Goal: Use online tool/utility: Utilize a website feature to perform a specific function

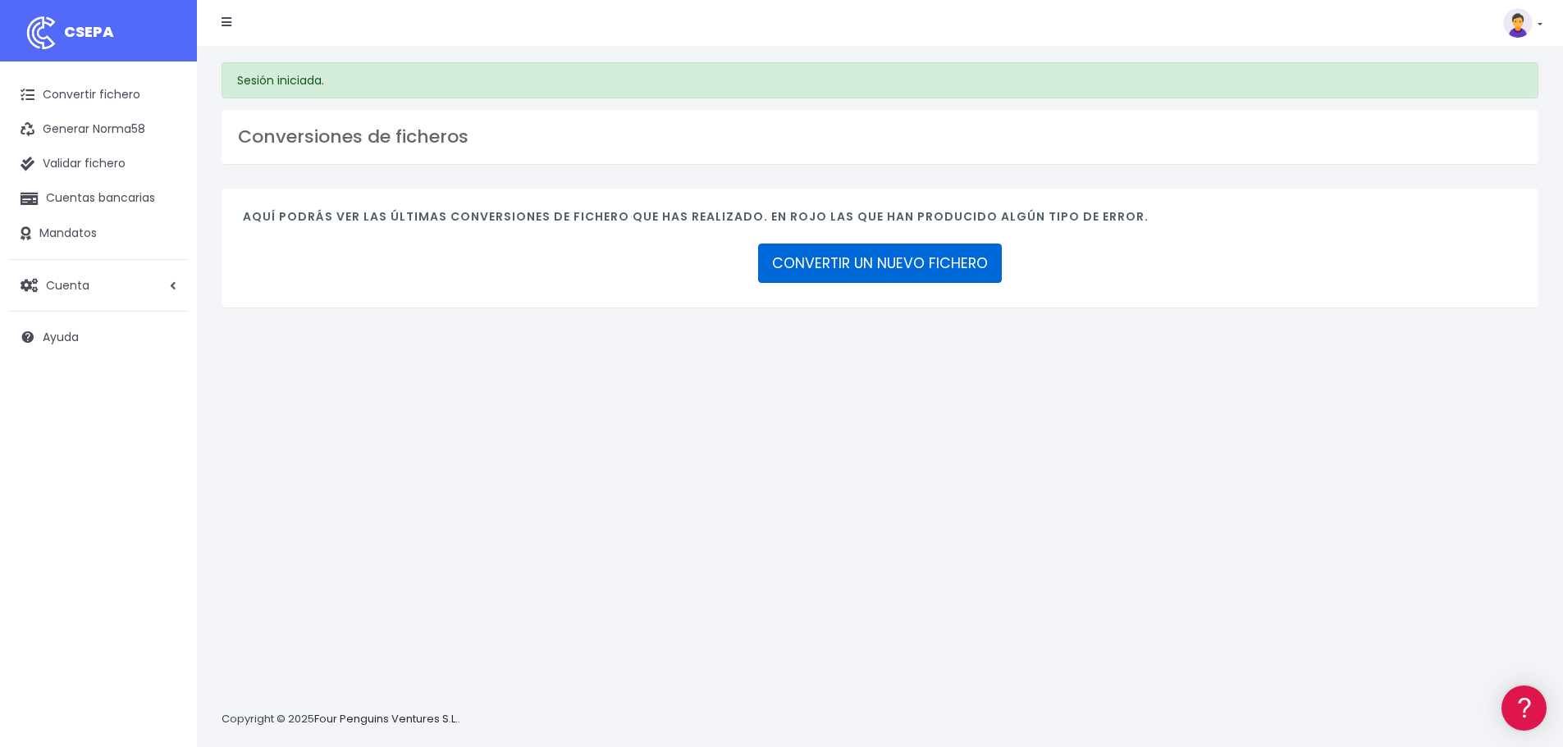
click at [917, 266] on link "CONVERTIR UN NUEVO FICHERO" at bounding box center [880, 263] width 244 height 39
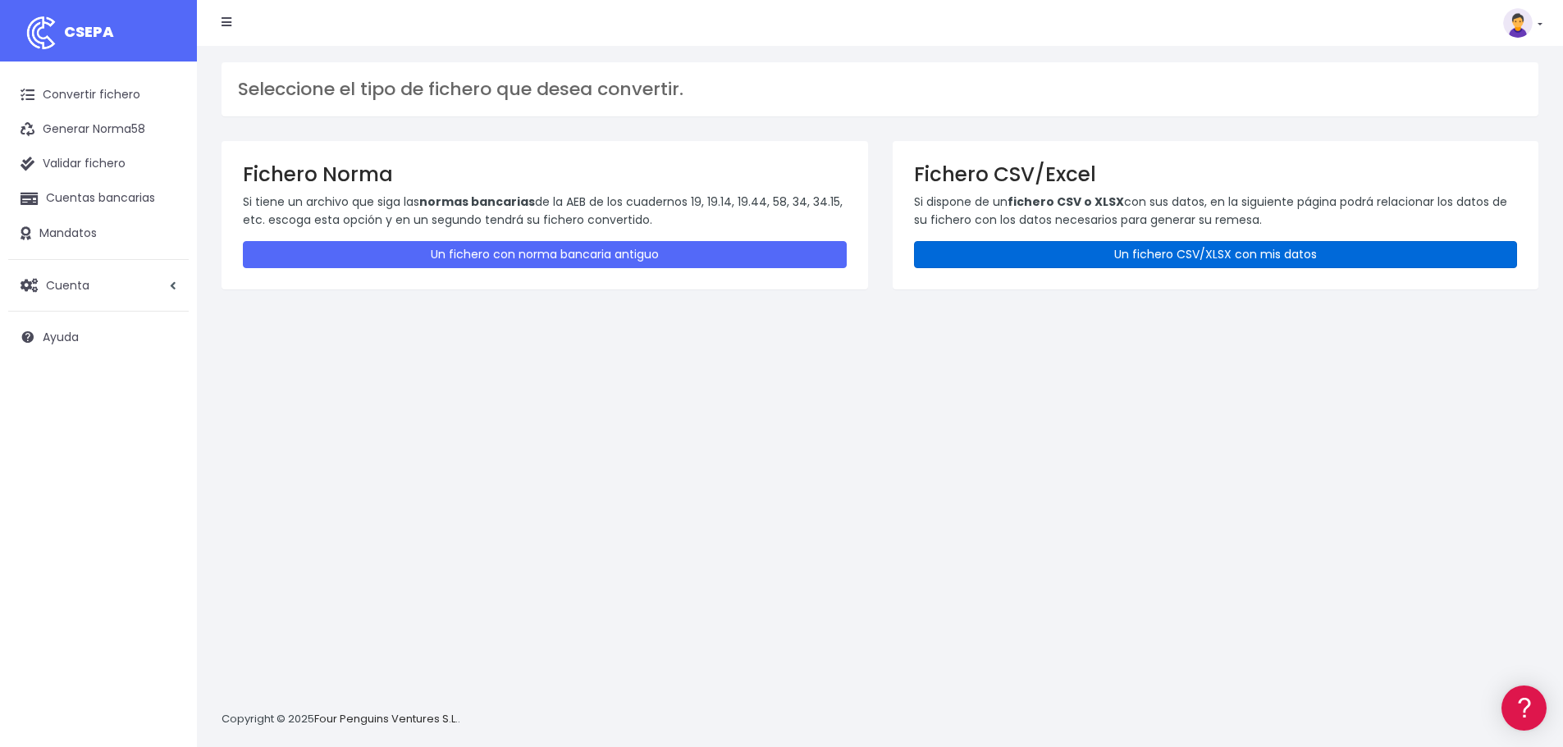
click at [1020, 255] on link "Un fichero CSV/XLSX con mis datos" at bounding box center [1216, 254] width 604 height 27
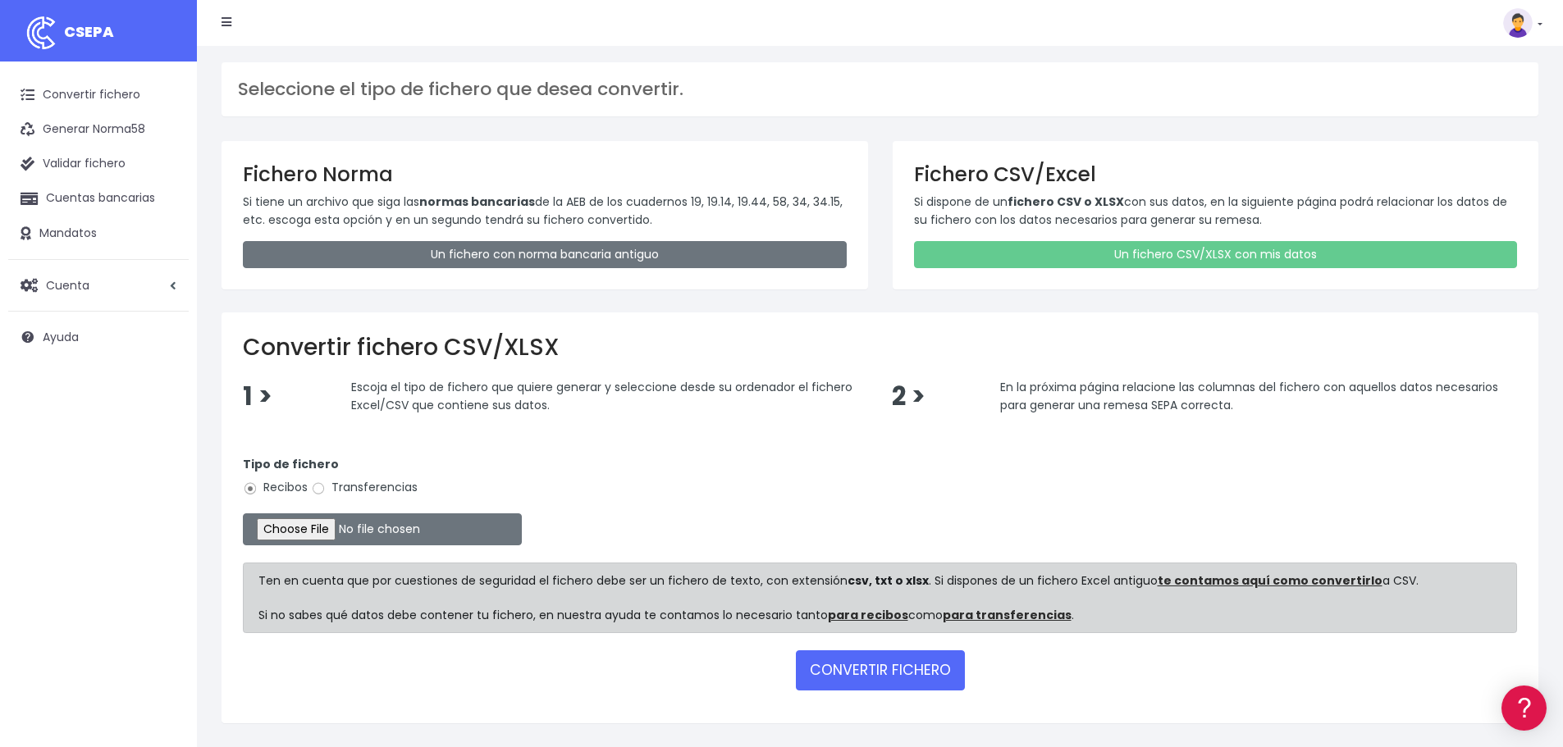
click at [350, 487] on label "Transferencias" at bounding box center [364, 487] width 107 height 17
click at [326, 487] on input "Transferencias" at bounding box center [318, 489] width 15 height 15
radio input "true"
click at [331, 526] on input "file" at bounding box center [382, 530] width 279 height 32
type input "C:\fakepath\nature.xlsx"
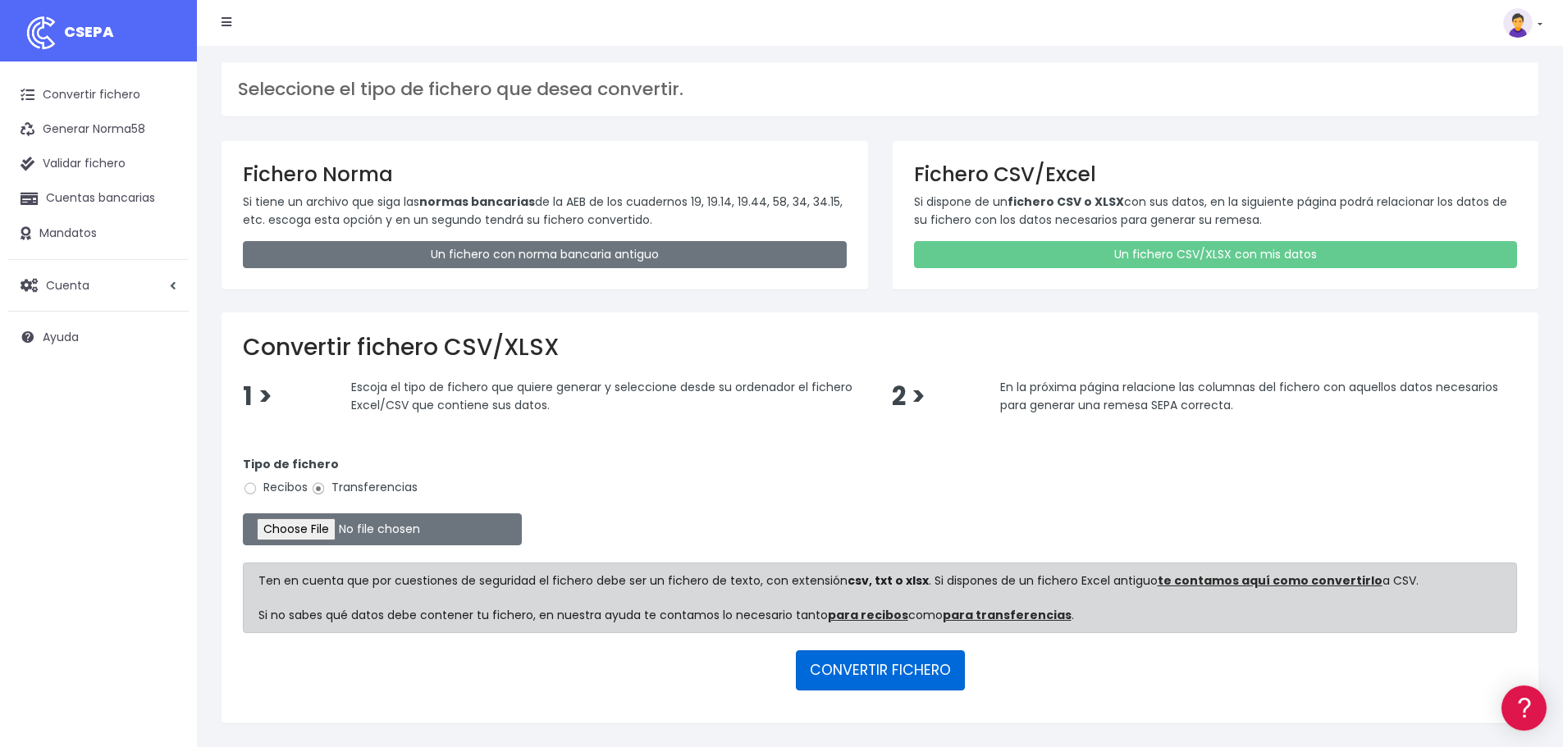
click at [842, 661] on button "CONVERTIR FICHERO" at bounding box center [880, 670] width 169 height 39
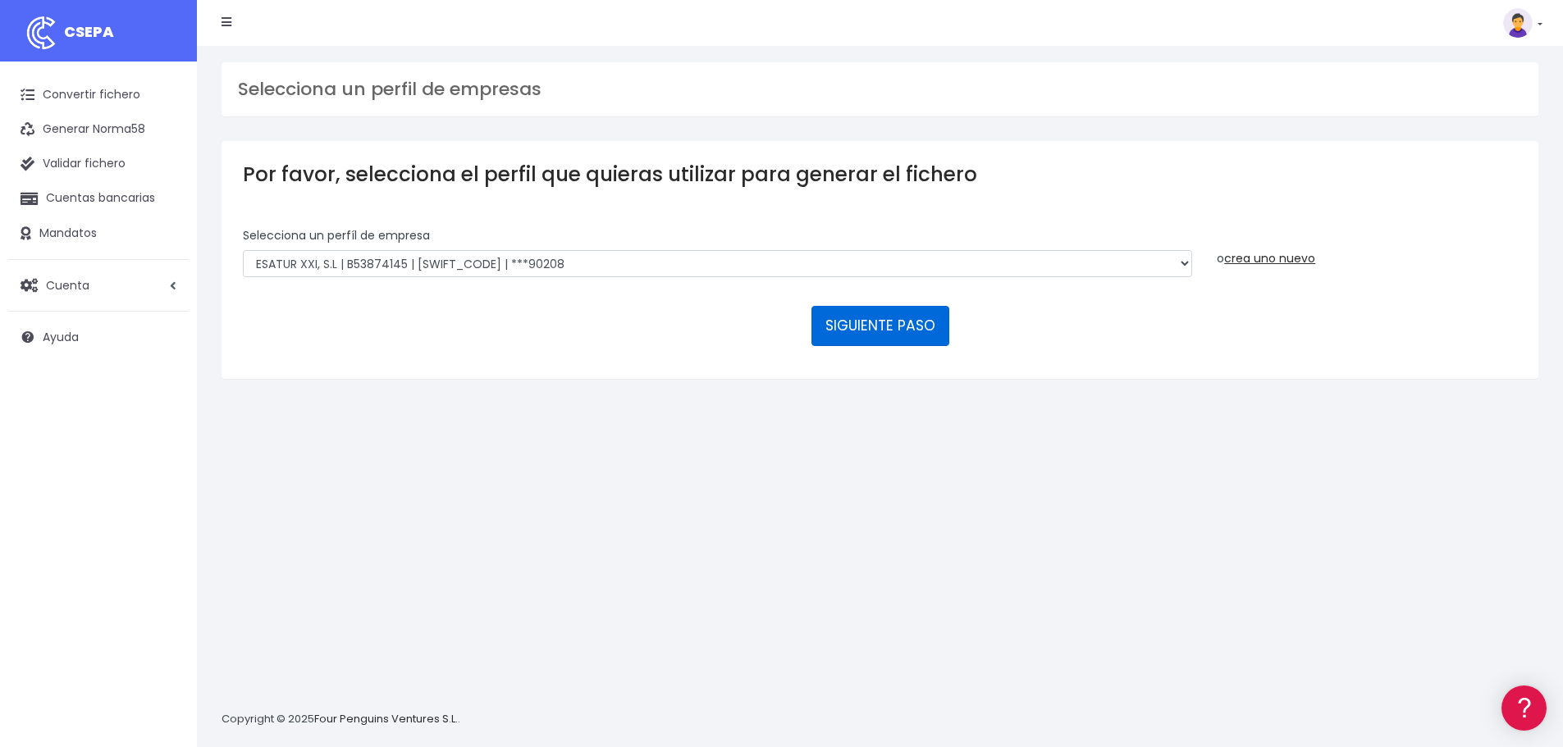
click at [861, 327] on button "SIGUIENTE PASO" at bounding box center [880, 325] width 138 height 39
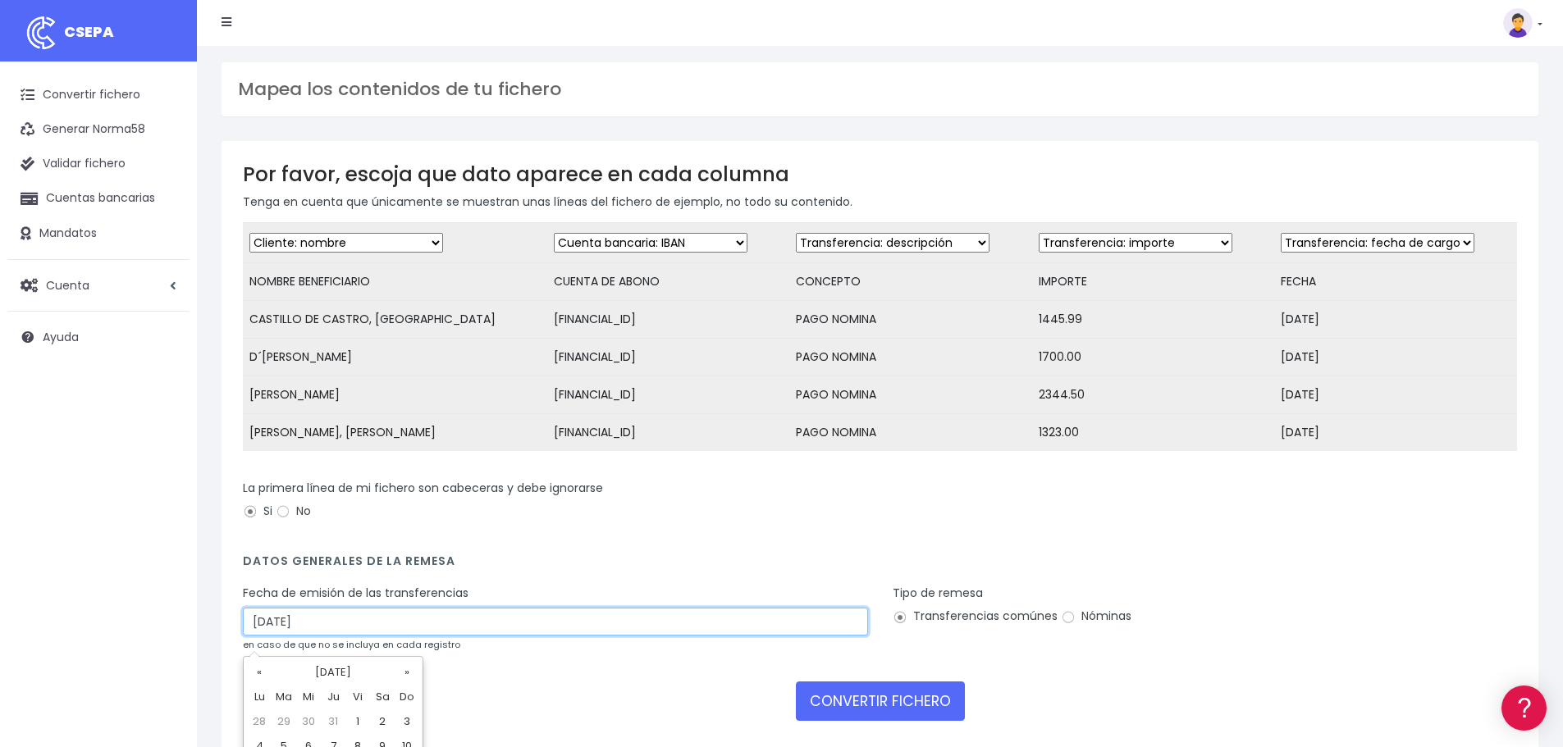
click at [349, 632] on input "31/08/2025" at bounding box center [555, 622] width 625 height 28
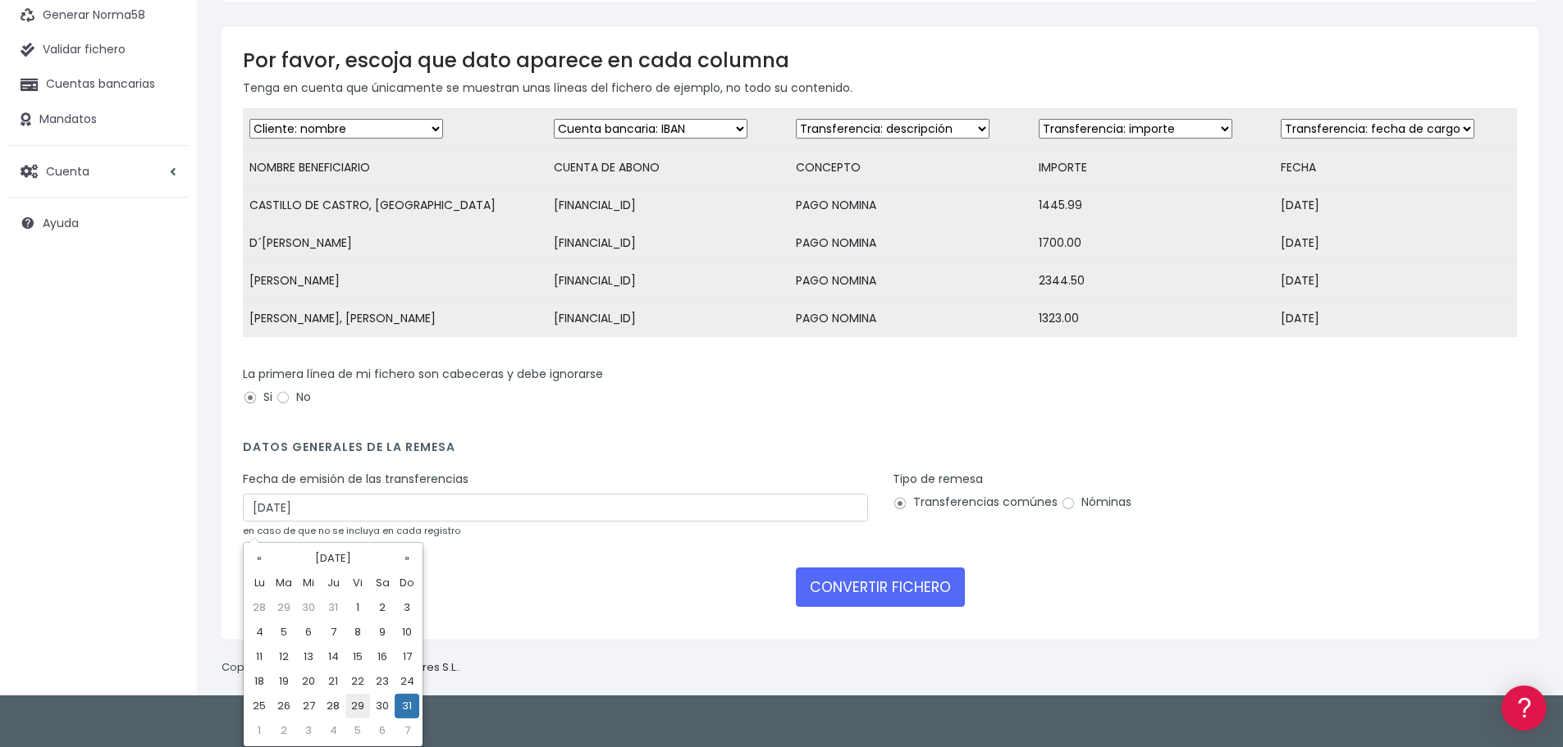
click at [359, 708] on td "29" at bounding box center [357, 706] width 25 height 25
type input "29/08/2025"
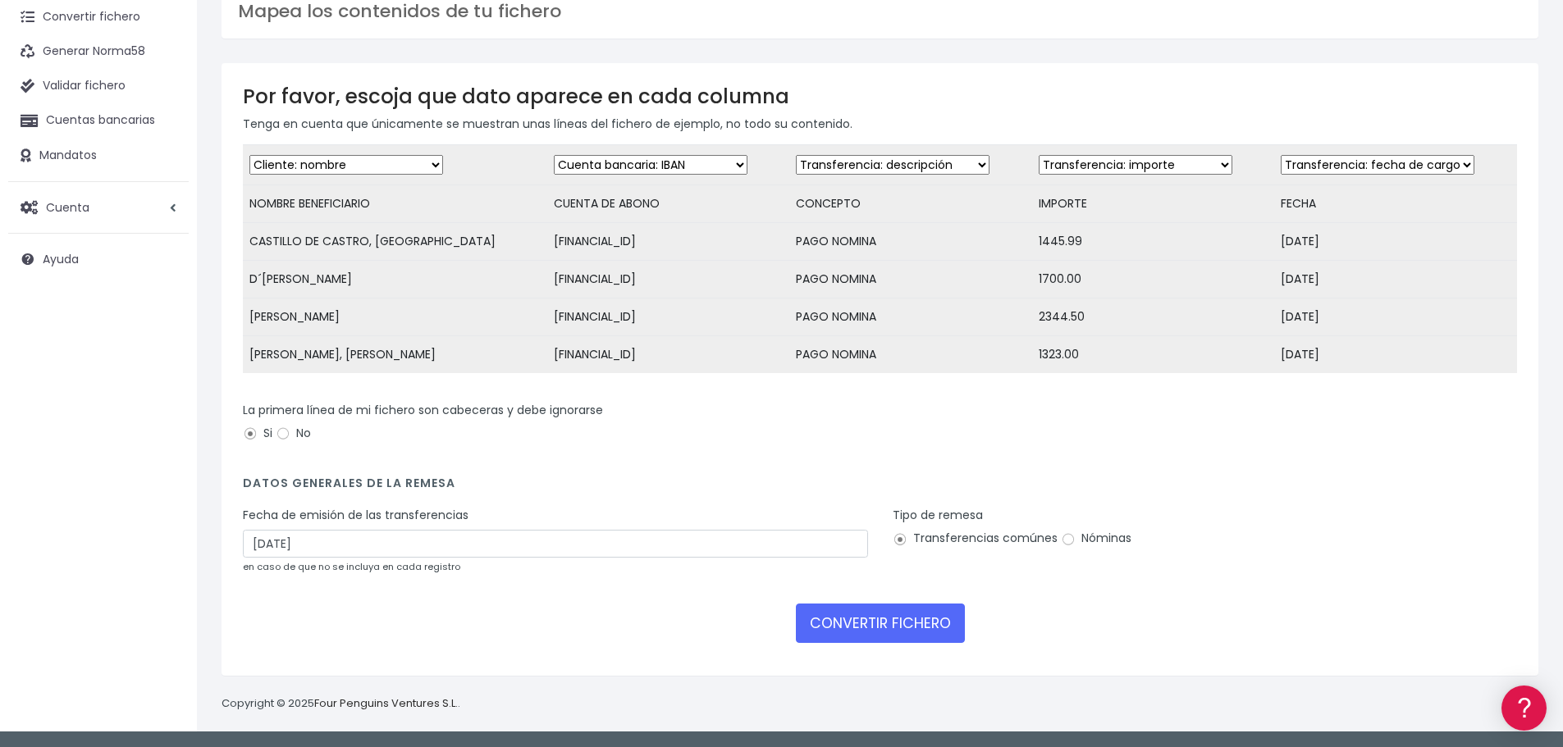
scroll to position [90, 0]
click at [1113, 539] on label "Nóminas" at bounding box center [1096, 538] width 71 height 17
click at [1076, 539] on input "Nóminas" at bounding box center [1068, 539] width 15 height 15
radio input "true"
click at [884, 632] on button "CONVERTIR FICHERO" at bounding box center [880, 623] width 169 height 39
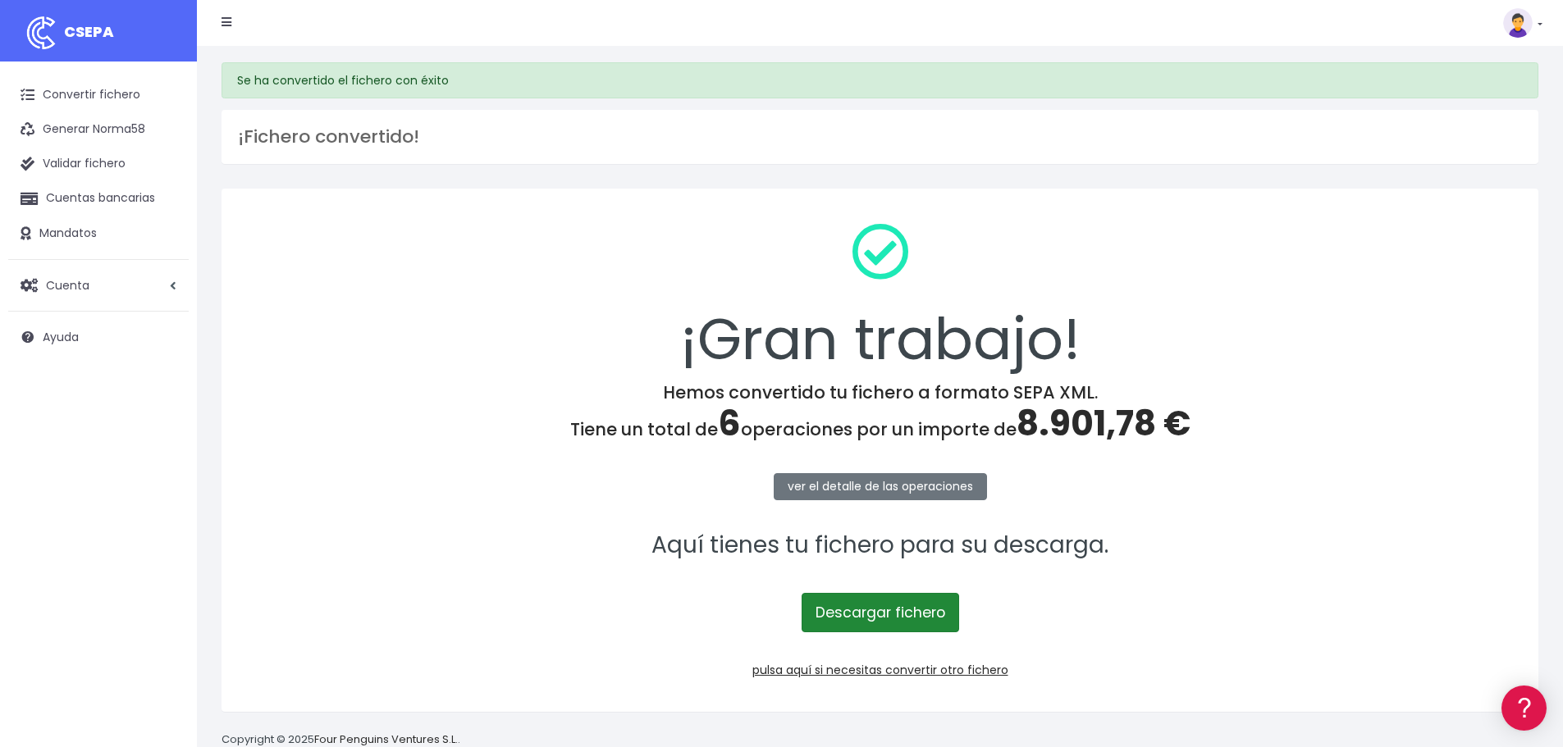
click at [922, 621] on link "Descargar fichero" at bounding box center [881, 612] width 158 height 39
